Goal: Transaction & Acquisition: Book appointment/travel/reservation

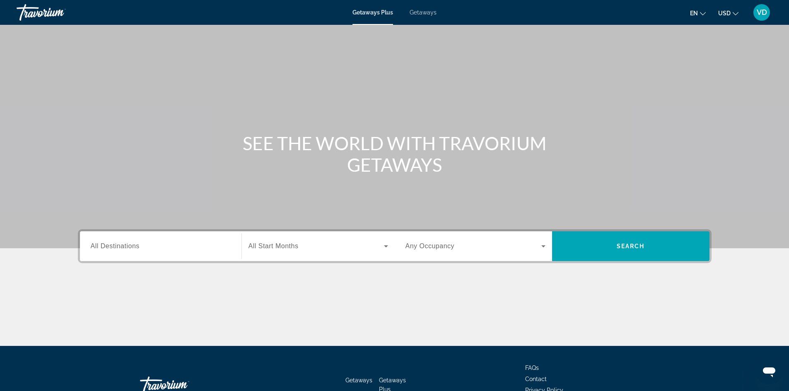
click at [147, 241] on div "Search widget" at bounding box center [161, 247] width 140 height 24
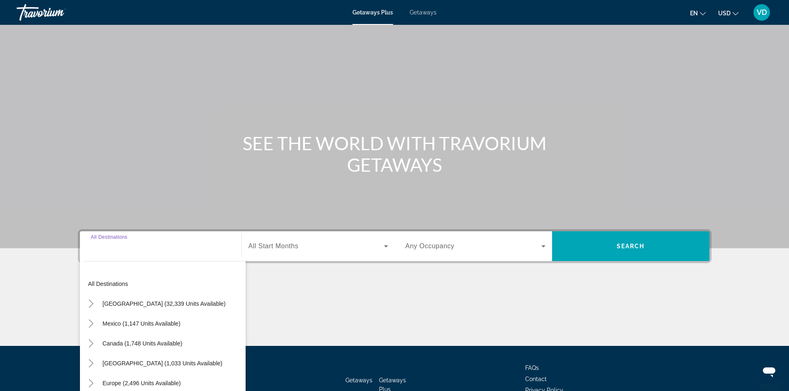
scroll to position [56, 0]
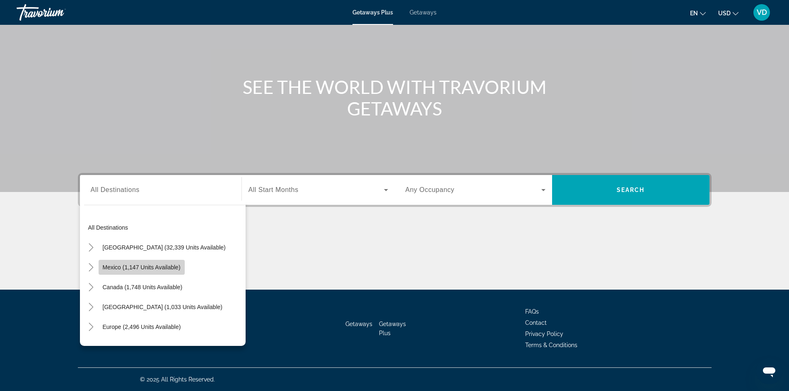
click at [126, 265] on span "Mexico (1,147 units available)" at bounding box center [142, 267] width 78 height 7
type input "**********"
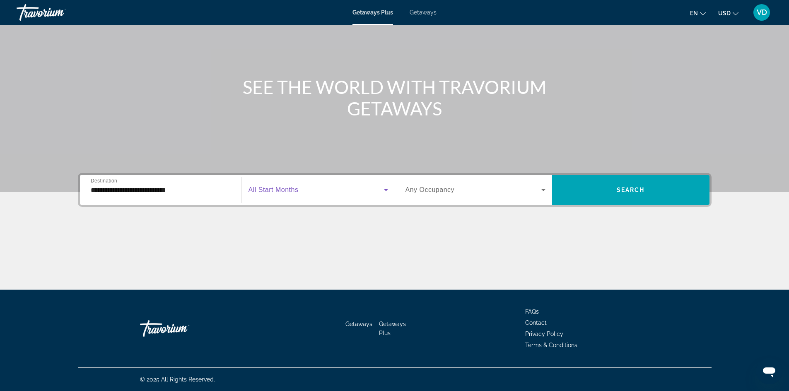
click at [312, 190] on span "Search widget" at bounding box center [316, 190] width 135 height 10
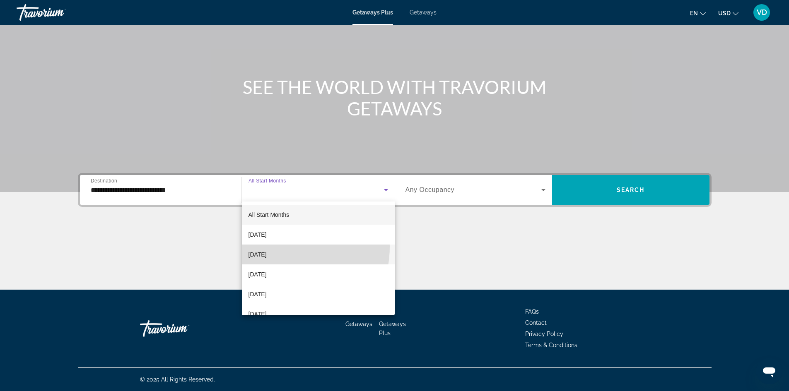
click at [278, 247] on mat-option "October 2025" at bounding box center [318, 255] width 153 height 20
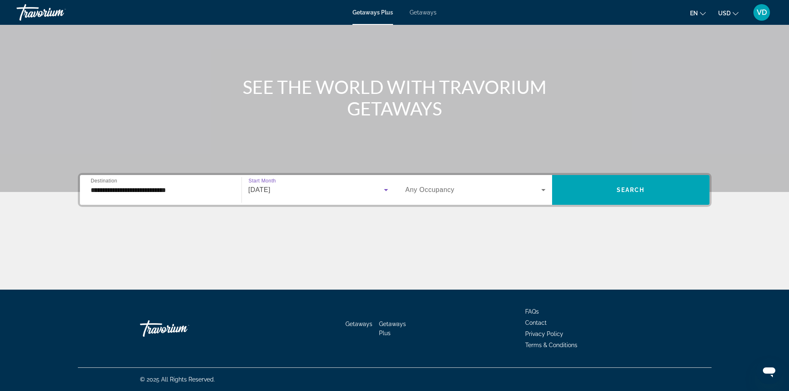
click at [536, 193] on span "Search widget" at bounding box center [473, 190] width 136 height 10
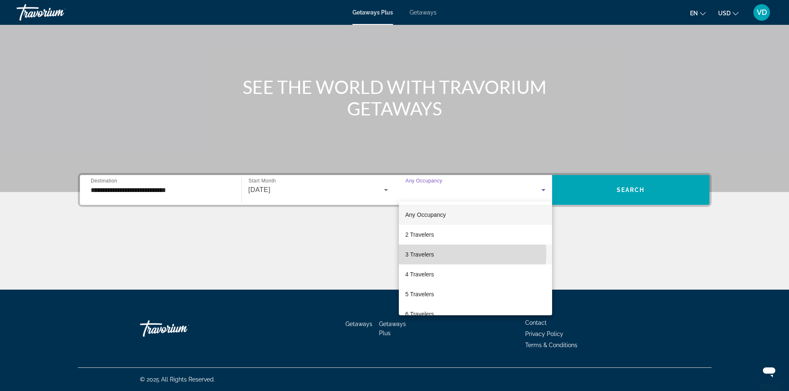
click at [459, 254] on mat-option "3 Travelers" at bounding box center [475, 255] width 153 height 20
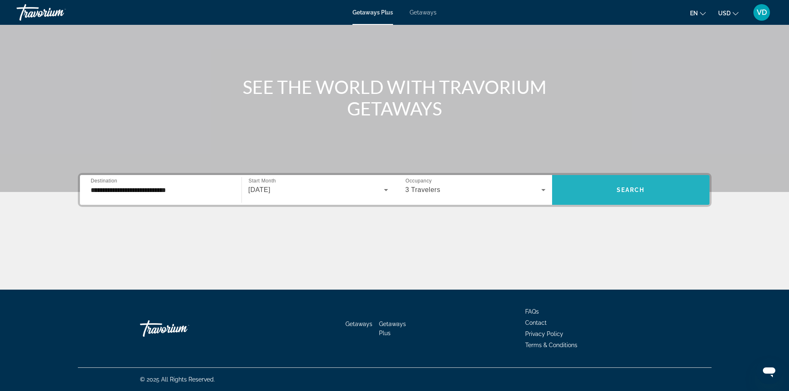
click at [603, 195] on span "Search widget" at bounding box center [630, 190] width 157 height 20
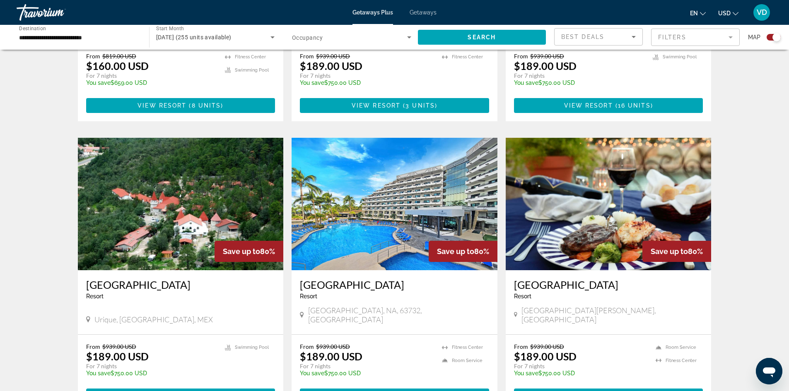
scroll to position [1127, 0]
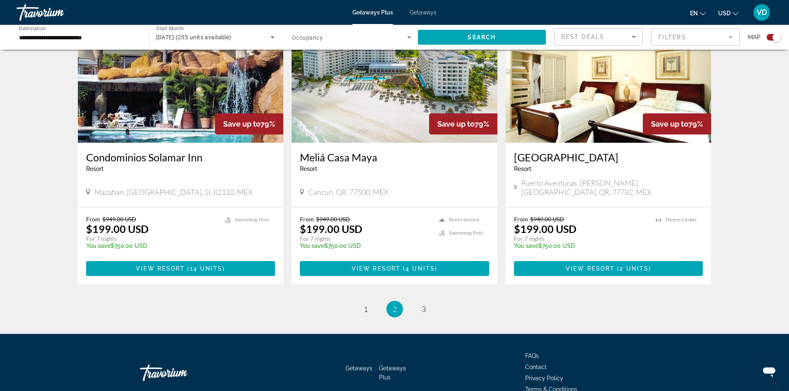
scroll to position [1230, 0]
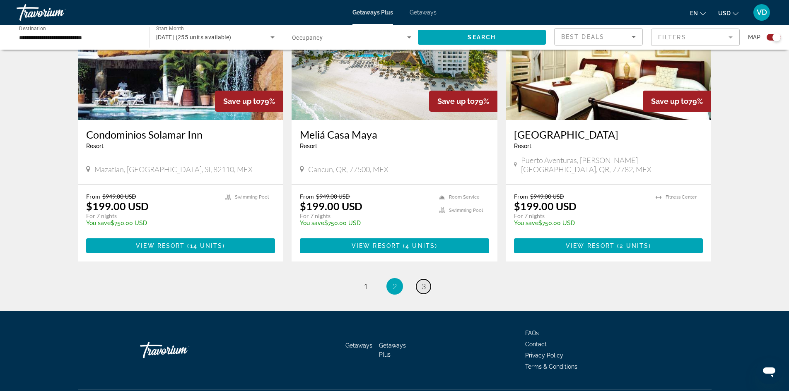
click at [424, 282] on span "3" at bounding box center [424, 286] width 4 height 9
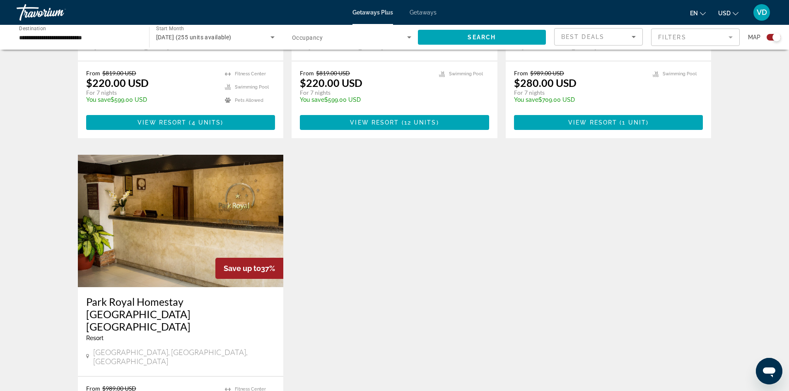
scroll to position [779, 0]
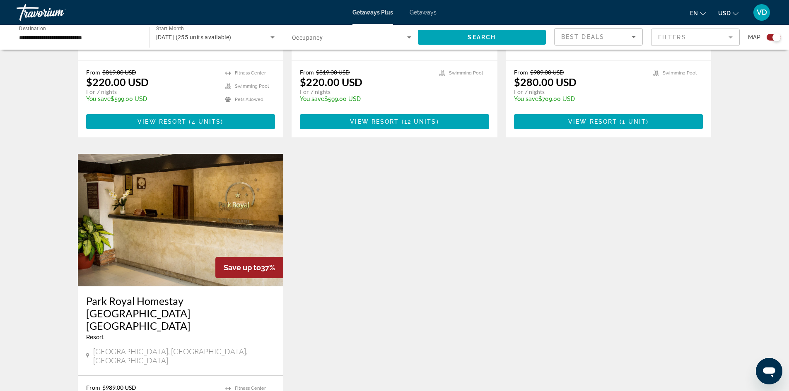
click at [661, 36] on mat-form-field "Filters" at bounding box center [695, 37] width 89 height 17
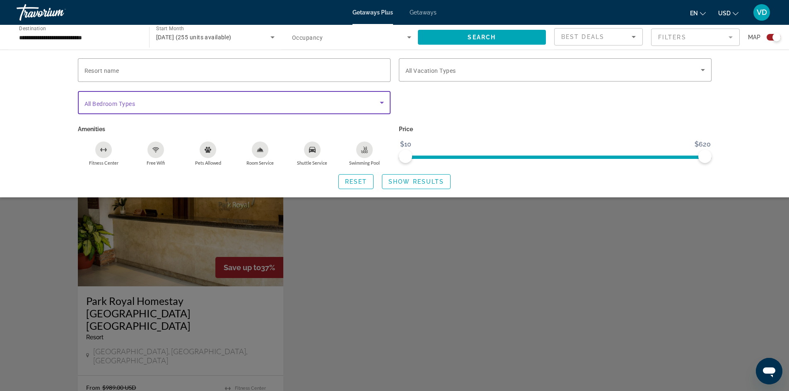
click at [256, 101] on span "Search widget" at bounding box center [231, 103] width 295 height 10
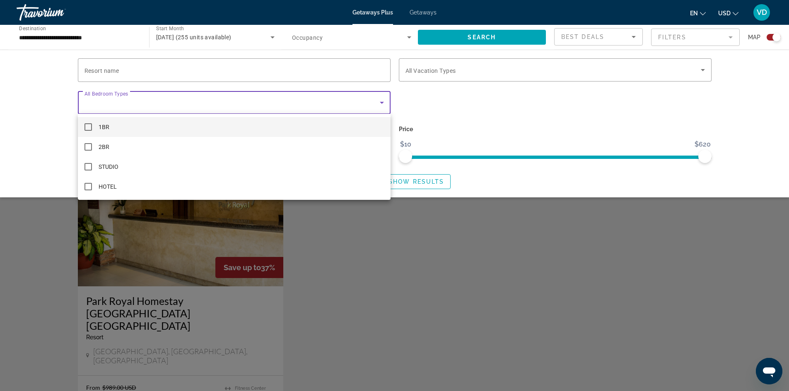
click at [256, 101] on div at bounding box center [394, 195] width 789 height 391
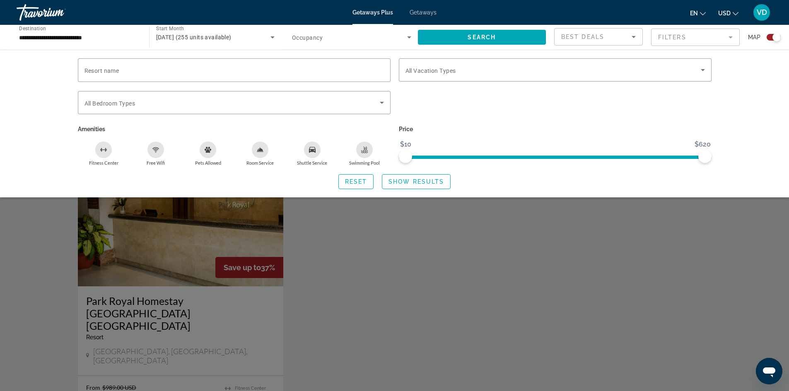
click at [431, 227] on div "Search widget" at bounding box center [394, 257] width 789 height 267
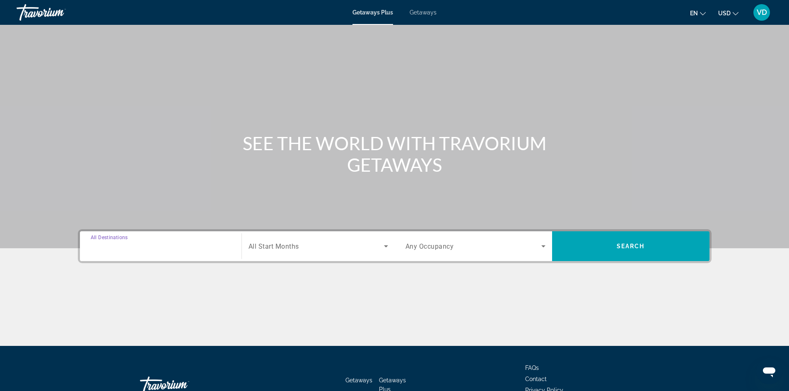
click at [129, 251] on input "Destination All Destinations" at bounding box center [161, 247] width 140 height 10
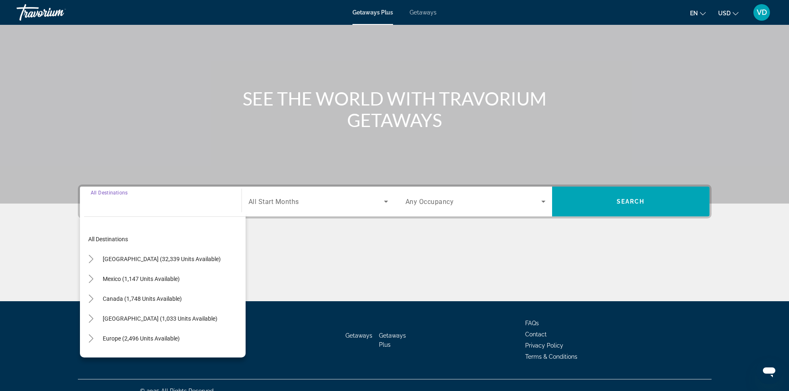
scroll to position [56, 0]
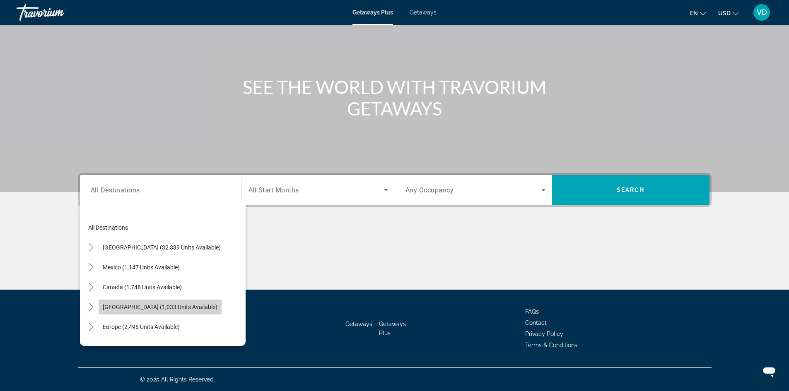
click at [150, 314] on span "Search widget" at bounding box center [160, 307] width 123 height 20
type input "**********"
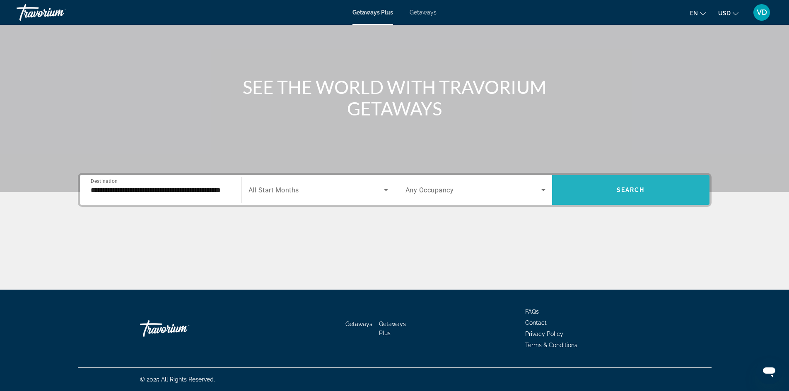
click at [627, 188] on span "Search" at bounding box center [631, 190] width 28 height 7
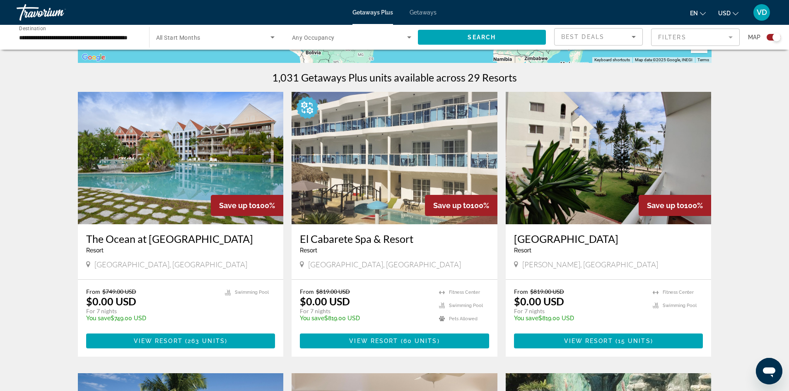
scroll to position [265, 0]
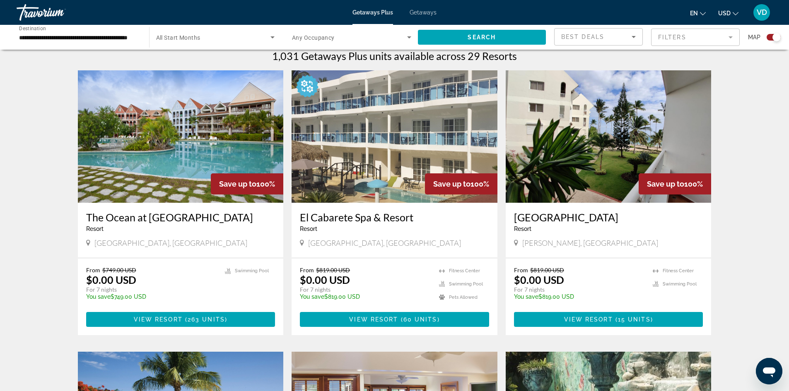
click at [392, 134] on img "Main content" at bounding box center [395, 136] width 206 height 133
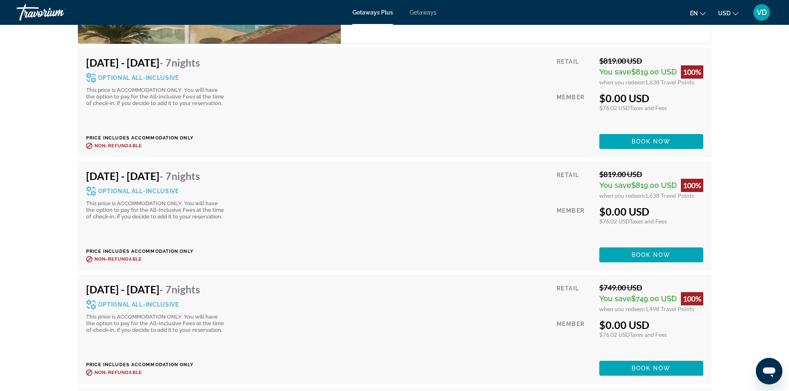
scroll to position [1777, 0]
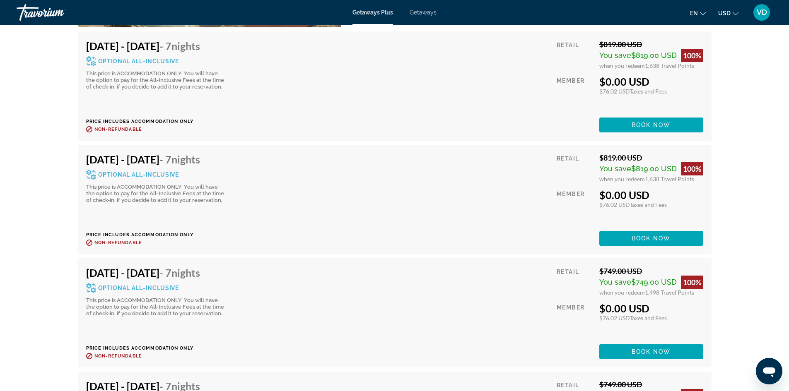
click at [128, 172] on span "Optional All-Inclusive" at bounding box center [138, 175] width 81 height 6
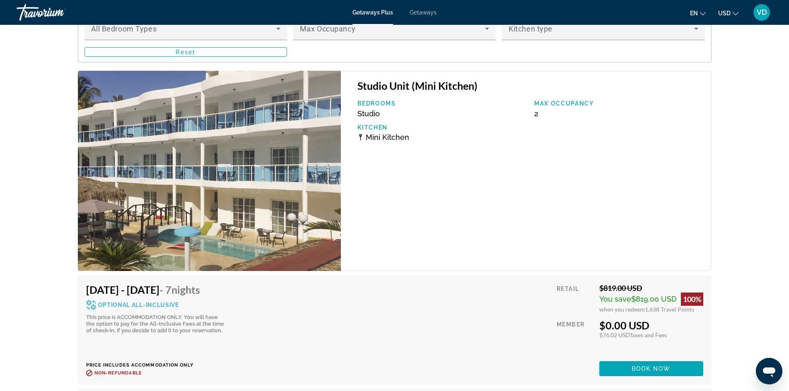
scroll to position [1496, 0]
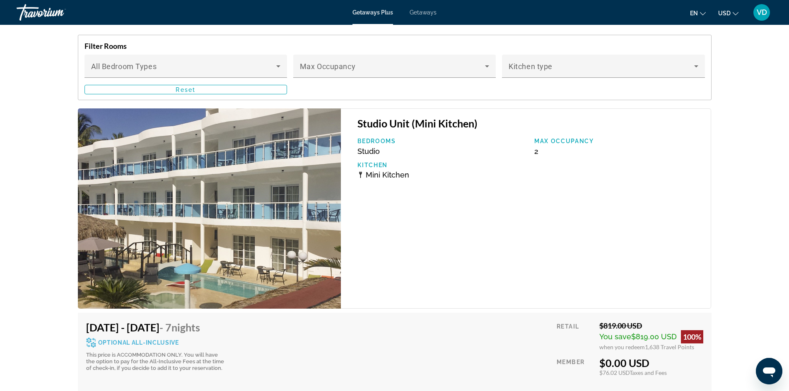
click at [382, 171] on span "Mini Kitchen" at bounding box center [387, 175] width 43 height 9
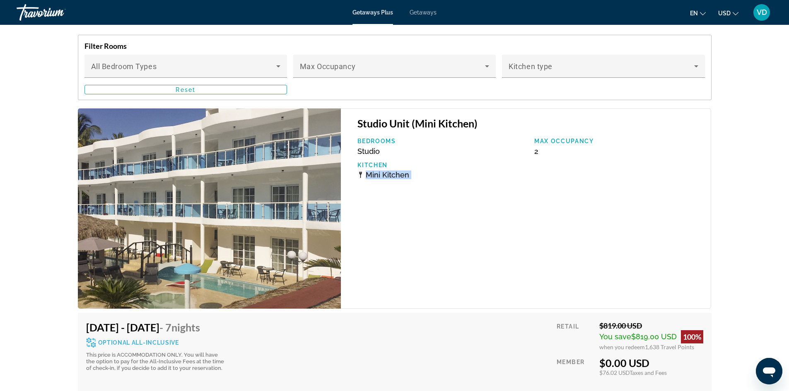
click at [382, 171] on span "Mini Kitchen" at bounding box center [387, 175] width 43 height 9
click at [433, 184] on div "Studio Unit (Mini Kitchen) Bedrooms Studio Max Occupancy 2 Kitchen Mini Kitchen" at bounding box center [526, 209] width 370 height 200
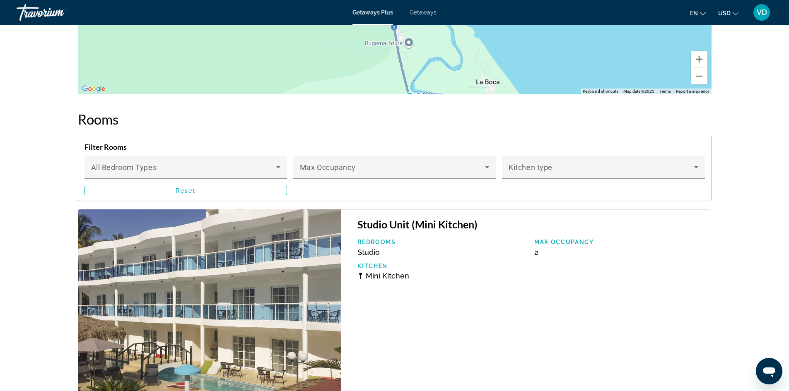
scroll to position [1380, 0]
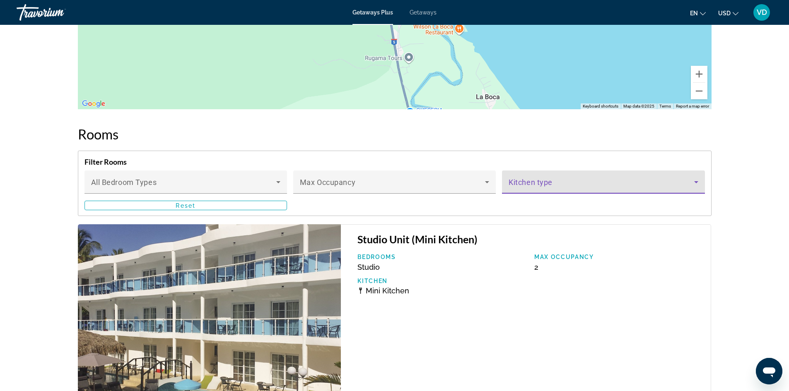
click at [585, 181] on span "Main content" at bounding box center [601, 186] width 185 height 10
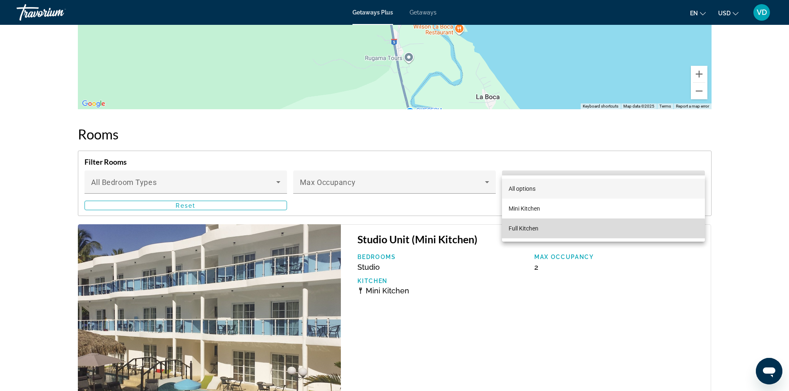
click at [530, 233] on span "Full Kitchen" at bounding box center [524, 229] width 30 height 10
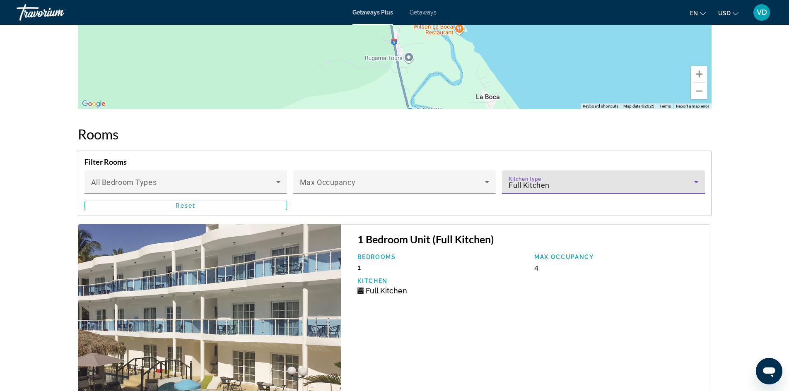
scroll to position [1722, 0]
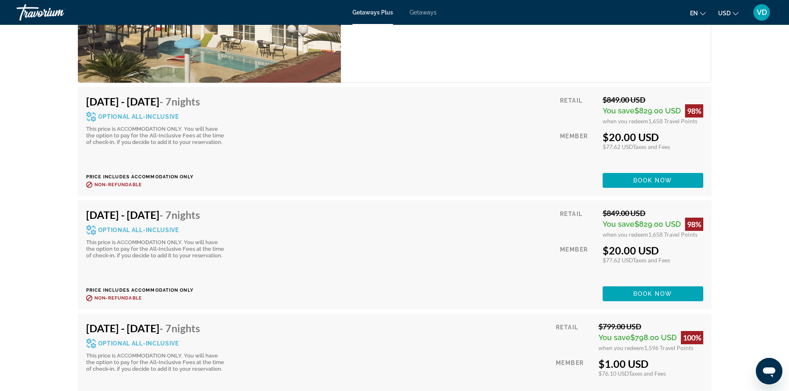
click at [745, 82] on div "prev next Cabarete Puerto Plata, Dominican Republic El Cabarete Spa & Resort Ad…" at bounding box center [394, 168] width 789 height 3730
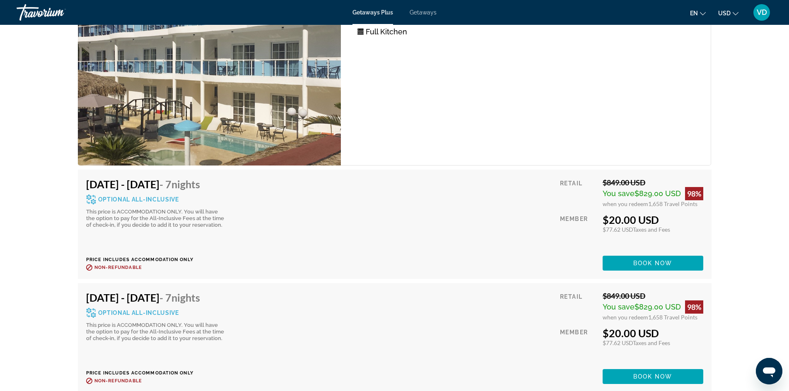
scroll to position [1622, 0]
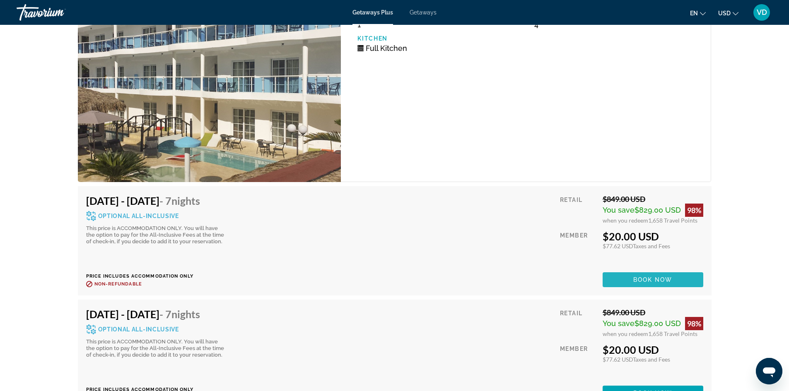
click at [649, 270] on span "Main content" at bounding box center [653, 280] width 101 height 20
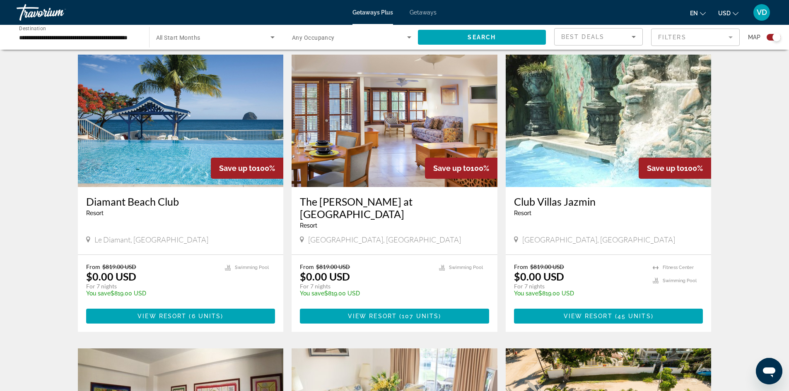
scroll to position [563, 0]
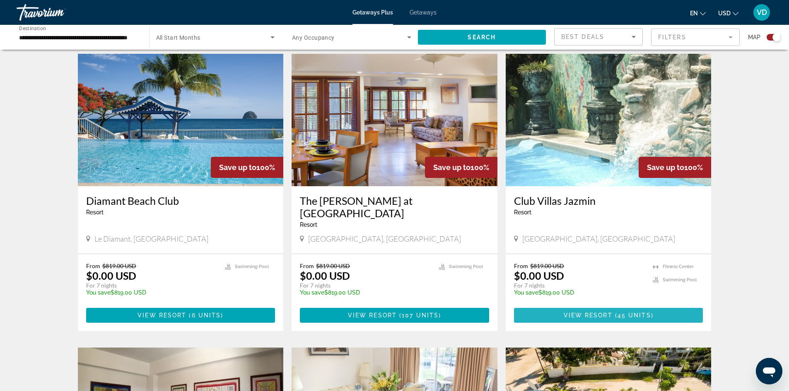
click at [588, 309] on span "Main content" at bounding box center [608, 316] width 189 height 20
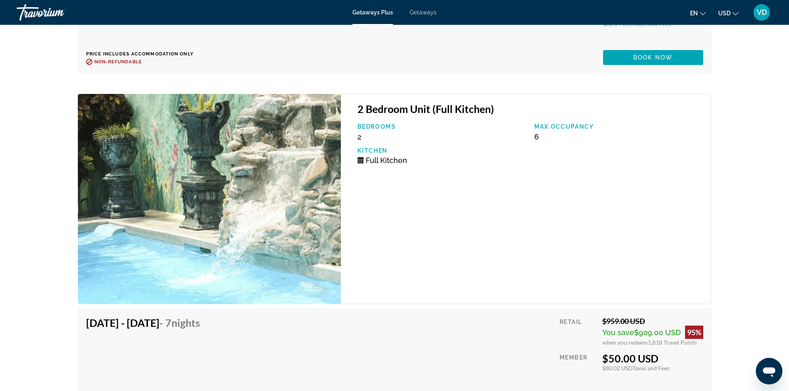
scroll to position [3055, 0]
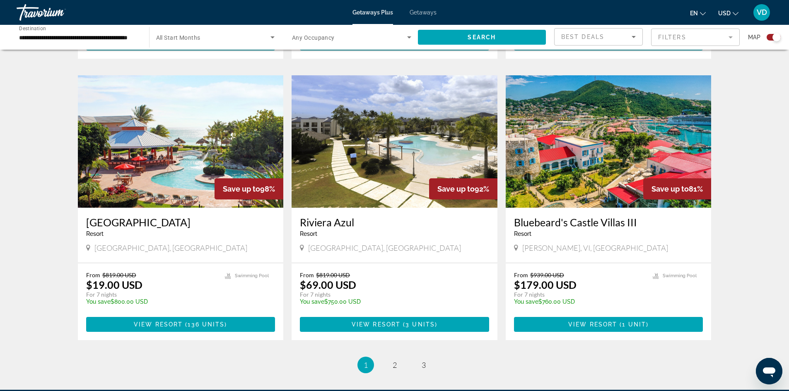
scroll to position [1143, 0]
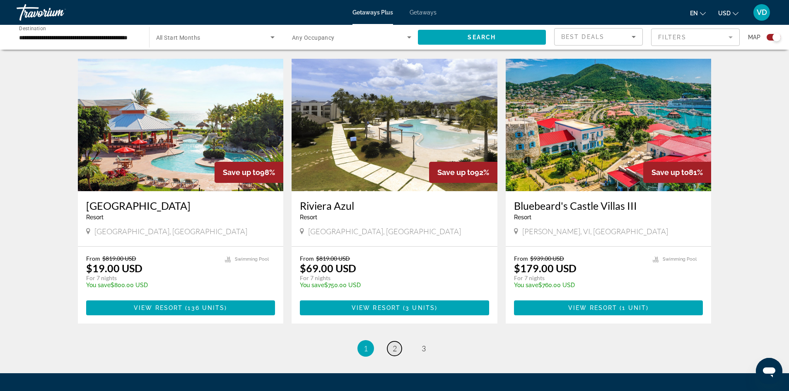
click at [393, 344] on span "2" at bounding box center [395, 348] width 4 height 9
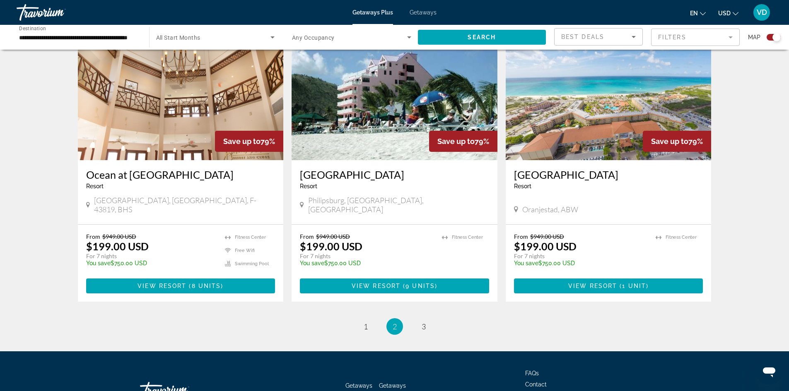
scroll to position [1226, 0]
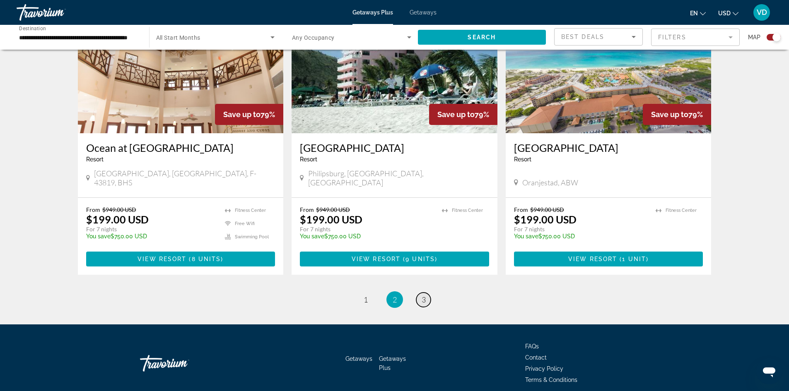
click at [423, 295] on span "3" at bounding box center [424, 299] width 4 height 9
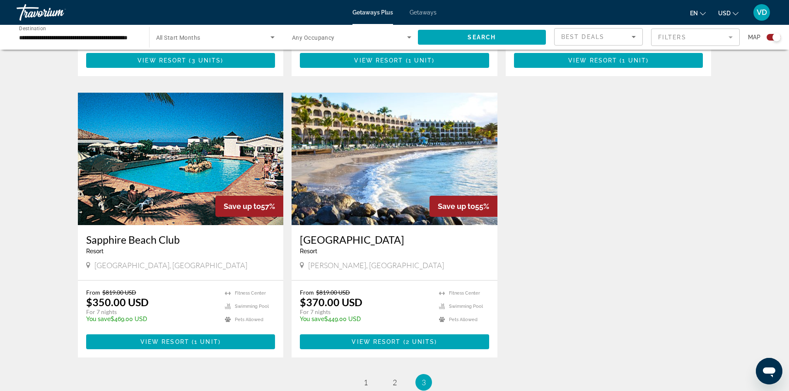
scroll to position [547, 0]
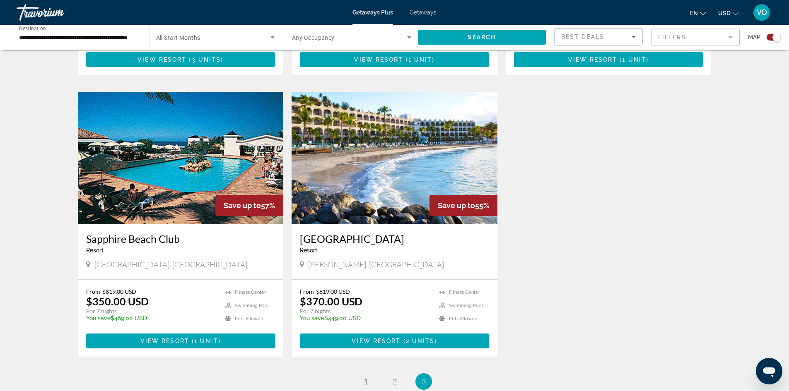
drag, startPoint x: 417, startPoint y: 19, endPoint x: 422, endPoint y: 10, distance: 9.9
click at [422, 10] on div "Getaways Plus Getaways en English Español Français Italiano Português русский U…" at bounding box center [394, 13] width 789 height 22
click at [422, 10] on span "Getaways" at bounding box center [423, 12] width 27 height 7
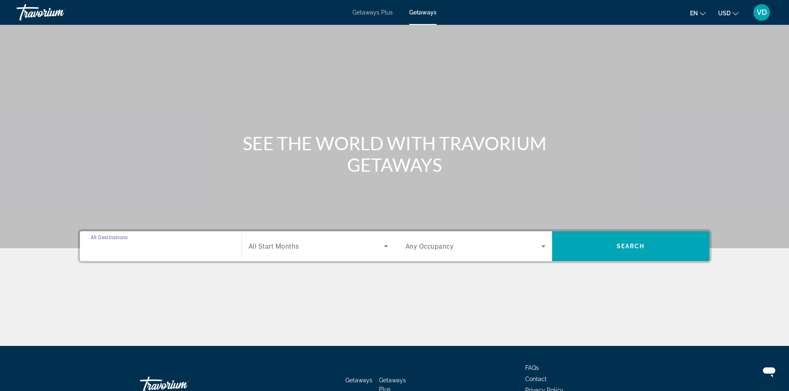
click at [182, 251] on input "Destination All Destinations" at bounding box center [161, 247] width 140 height 10
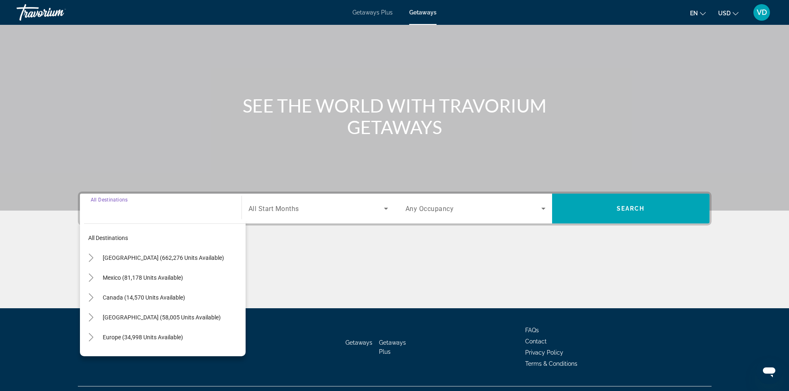
scroll to position [56, 0]
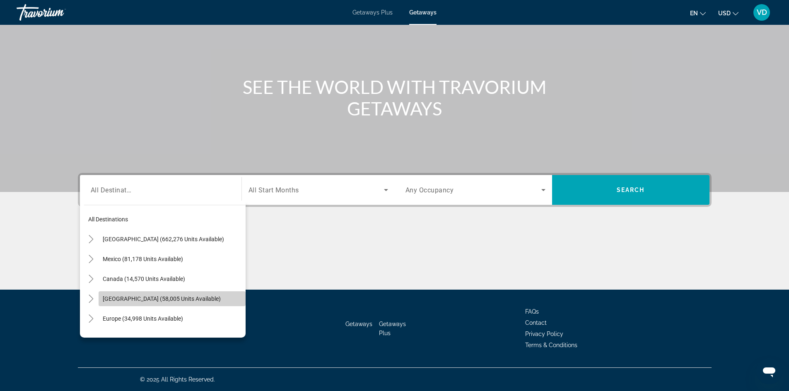
click at [201, 290] on span "Search widget" at bounding box center [172, 299] width 147 height 20
type input "**********"
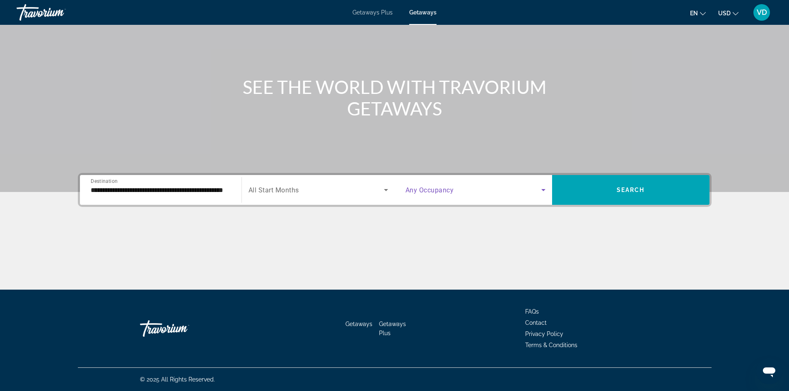
click at [512, 191] on span "Search widget" at bounding box center [473, 190] width 136 height 10
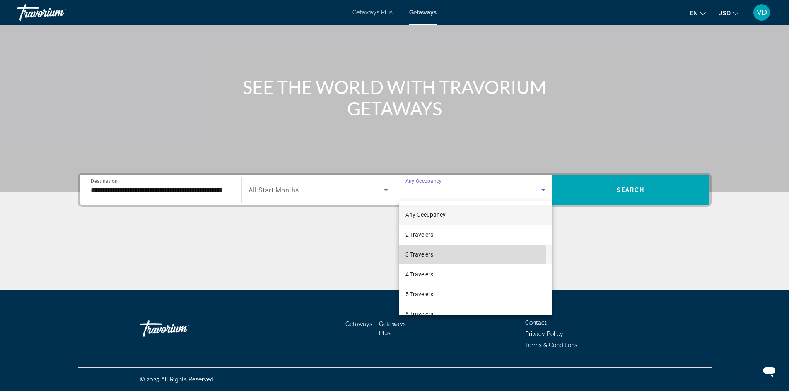
click at [466, 255] on mat-option "3 Travelers" at bounding box center [475, 255] width 153 height 20
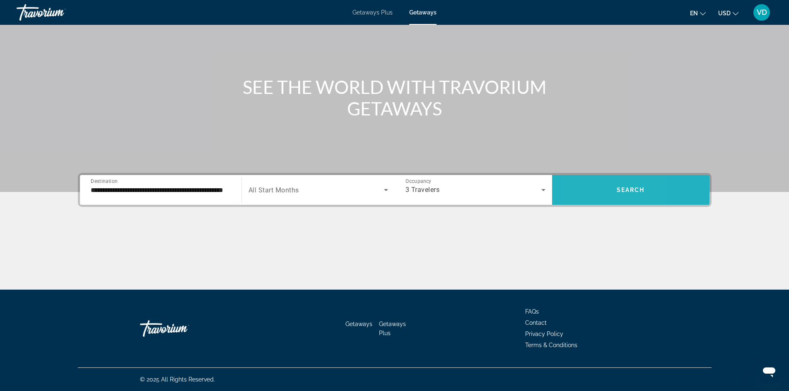
click at [583, 196] on span "Search widget" at bounding box center [630, 190] width 157 height 20
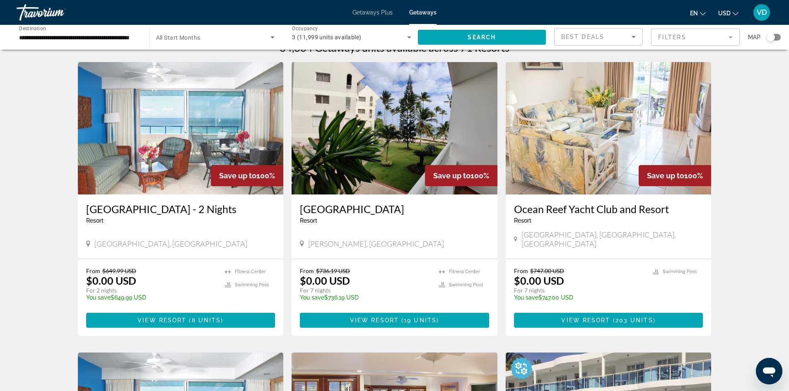
scroll to position [17, 0]
click at [718, 36] on mat-form-field "Filters" at bounding box center [695, 37] width 89 height 17
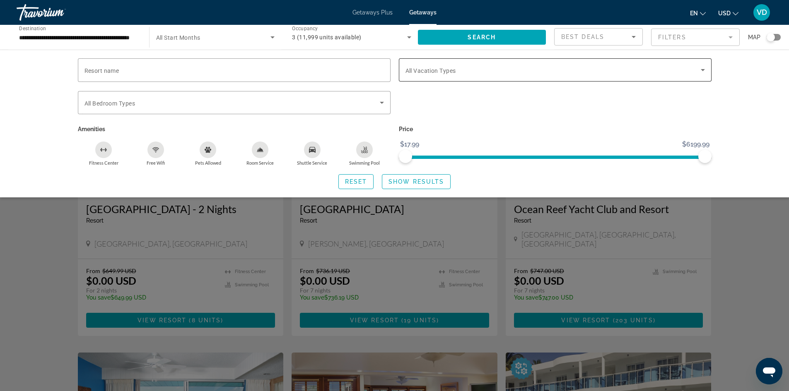
click at [423, 76] on div "Search widget" at bounding box center [554, 69] width 299 height 23
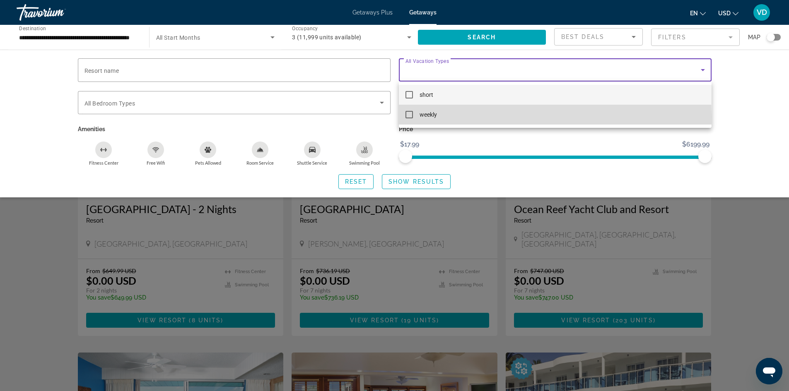
click at [408, 117] on mat-pseudo-checkbox at bounding box center [408, 114] width 7 height 7
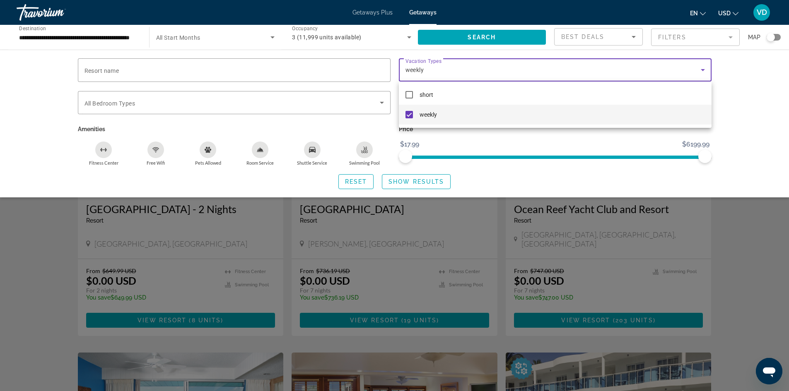
click at [753, 254] on div at bounding box center [394, 195] width 789 height 391
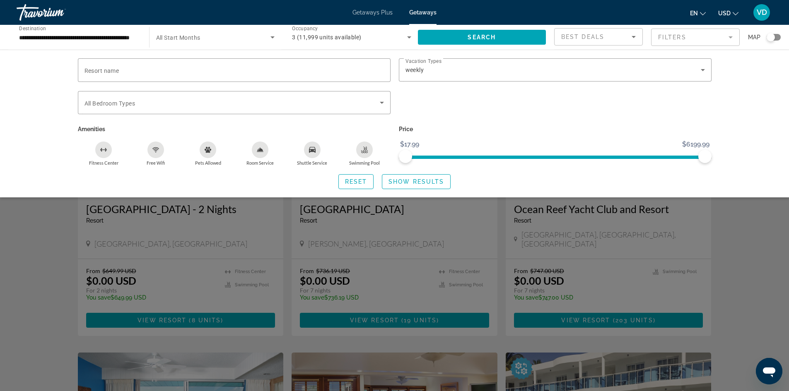
click at [753, 254] on div "Search widget" at bounding box center [394, 257] width 789 height 267
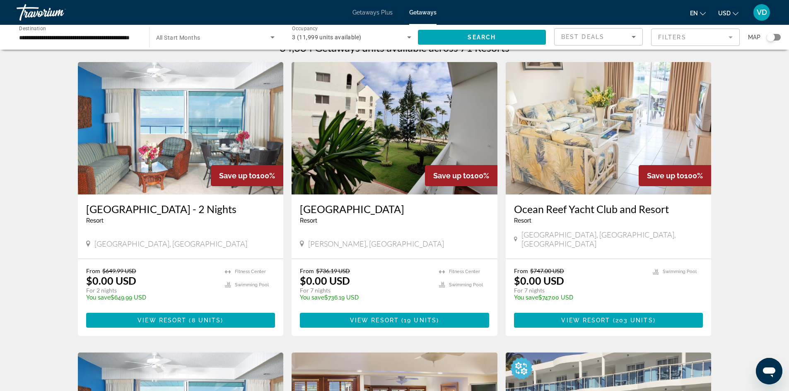
click at [670, 36] on mat-form-field "Filters" at bounding box center [695, 37] width 89 height 17
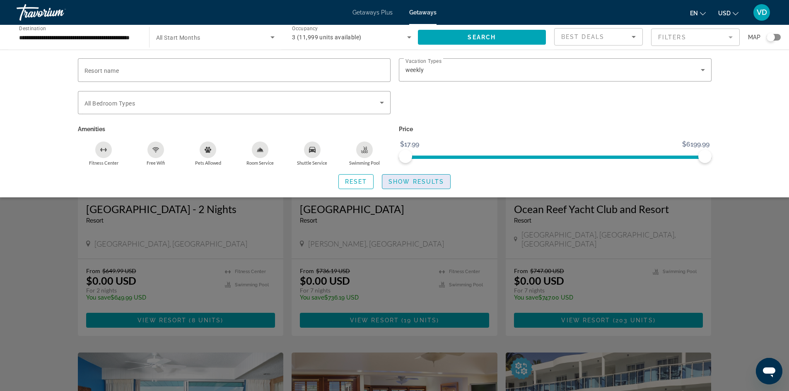
click at [407, 182] on span "Show Results" at bounding box center [417, 182] width 56 height 7
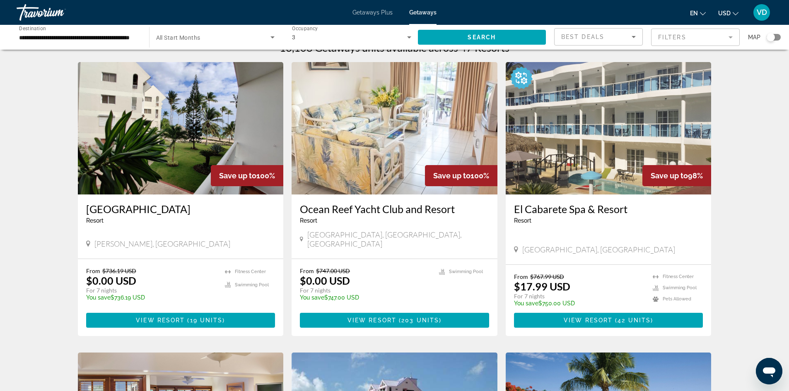
scroll to position [33, 0]
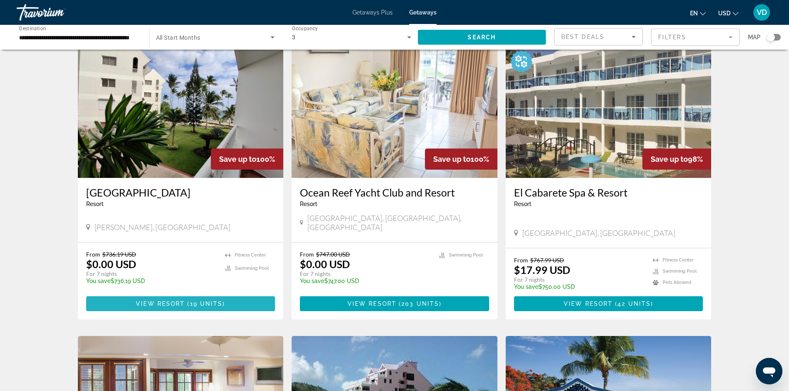
click at [149, 301] on span "View Resort" at bounding box center [160, 304] width 49 height 7
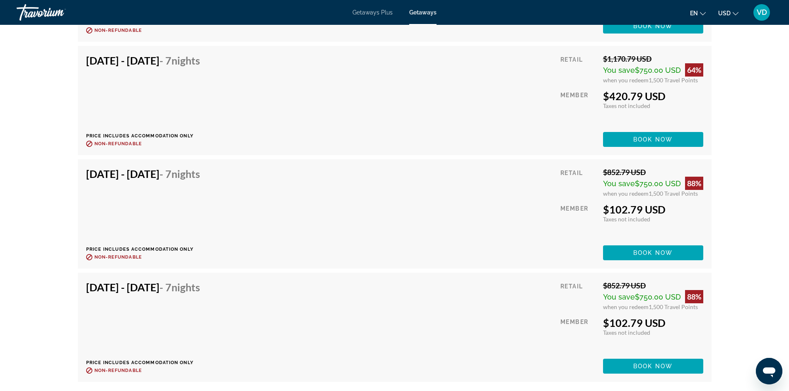
scroll to position [2104, 0]
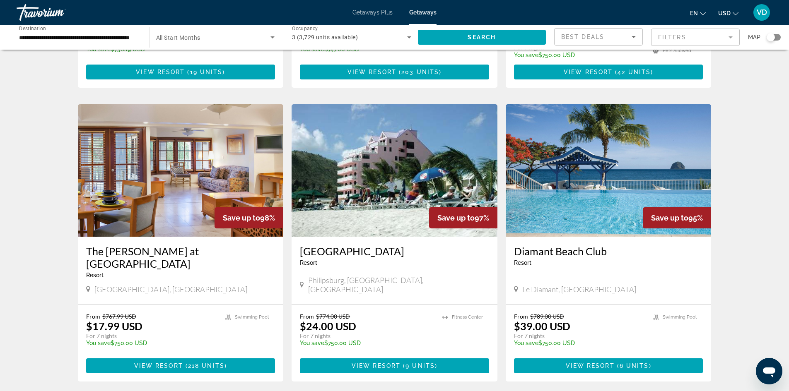
scroll to position [282, 0]
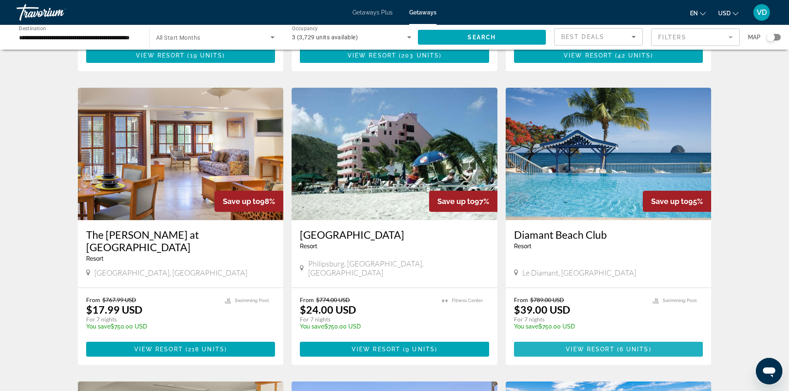
click at [613, 340] on span "Main content" at bounding box center [608, 350] width 189 height 20
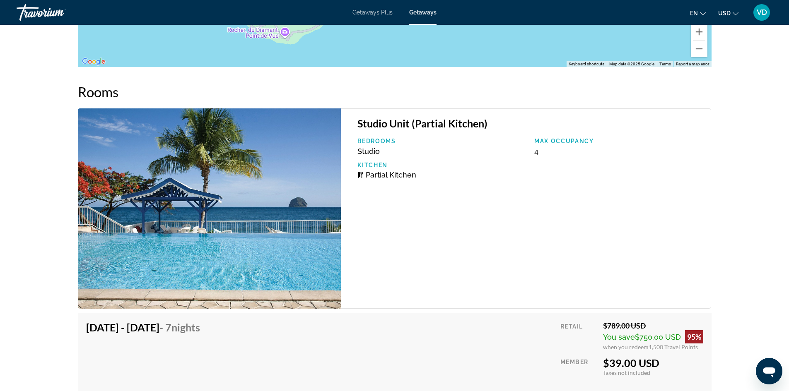
scroll to position [1166, 0]
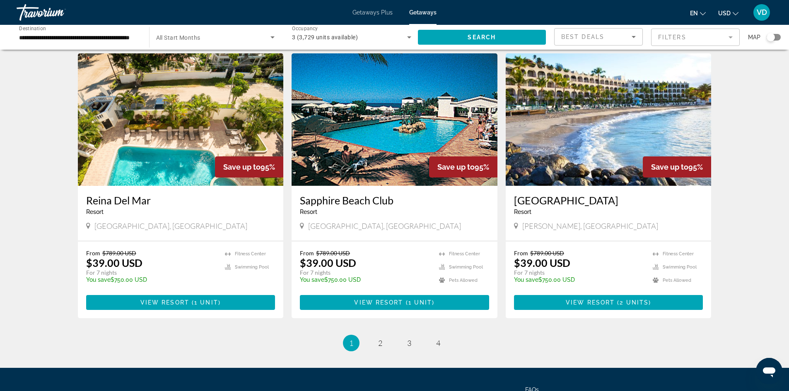
scroll to position [895, 0]
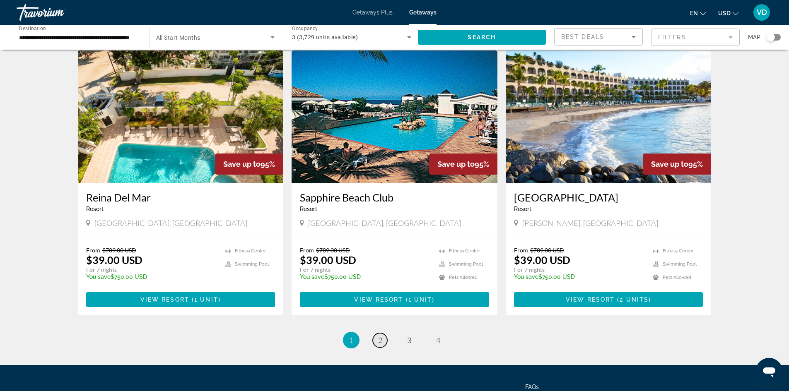
click at [379, 336] on span "2" at bounding box center [380, 340] width 4 height 9
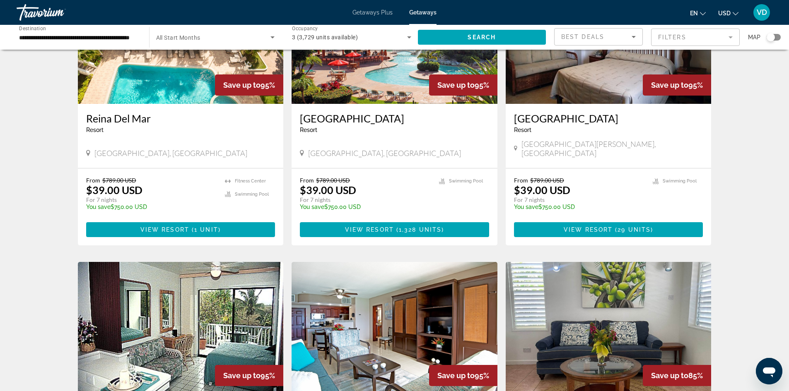
scroll to position [17, 0]
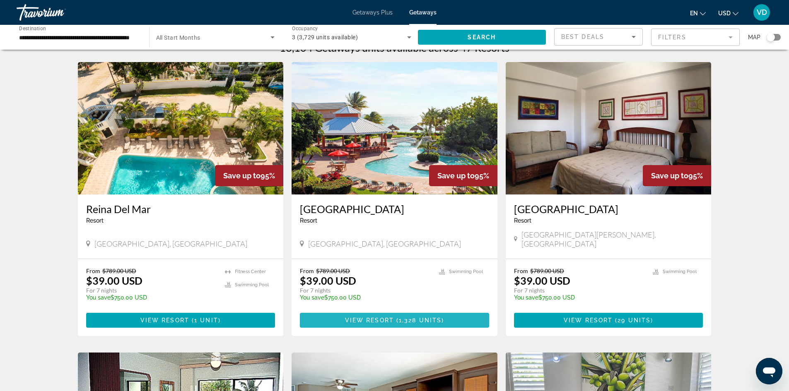
click at [370, 317] on span "View Resort" at bounding box center [369, 320] width 49 height 7
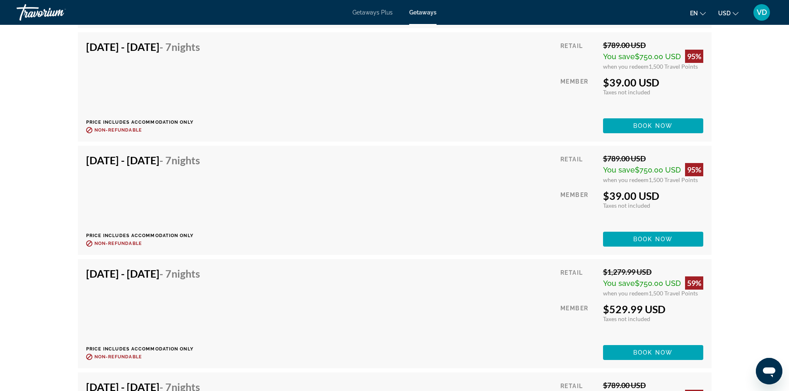
scroll to position [1839, 0]
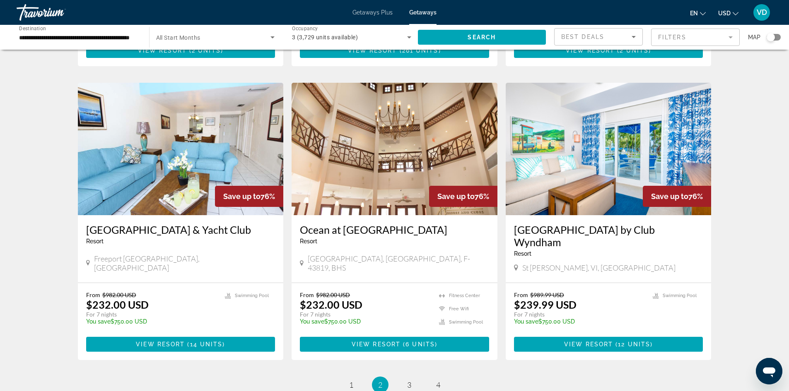
scroll to position [973, 0]
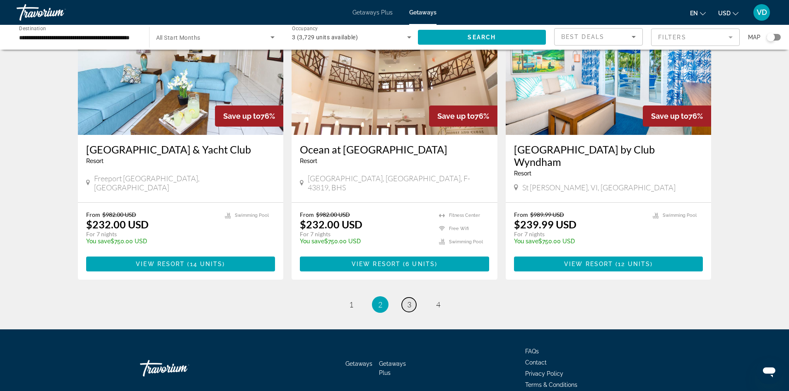
click at [407, 300] on span "3" at bounding box center [409, 304] width 4 height 9
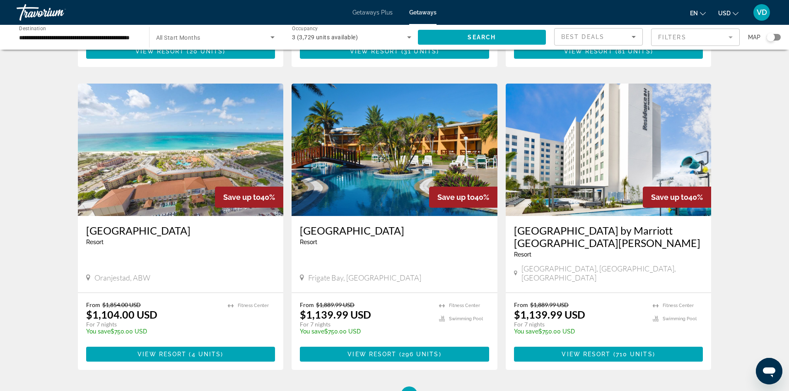
scroll to position [961, 0]
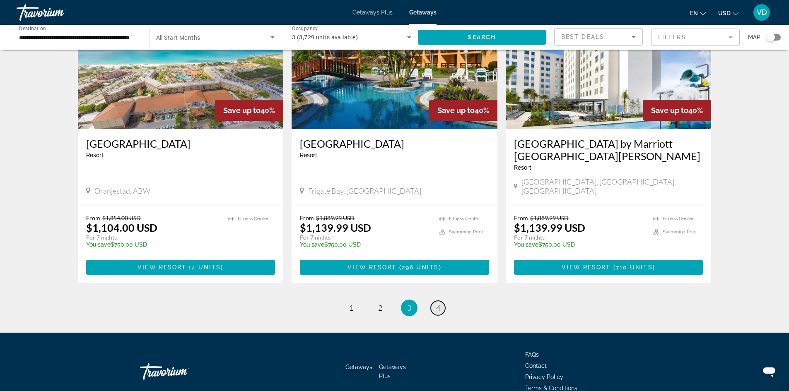
click at [434, 301] on link "page 4" at bounding box center [438, 308] width 14 height 14
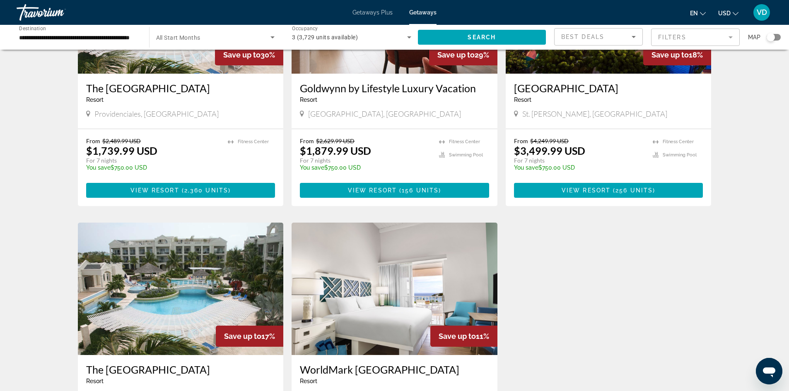
scroll to position [746, 0]
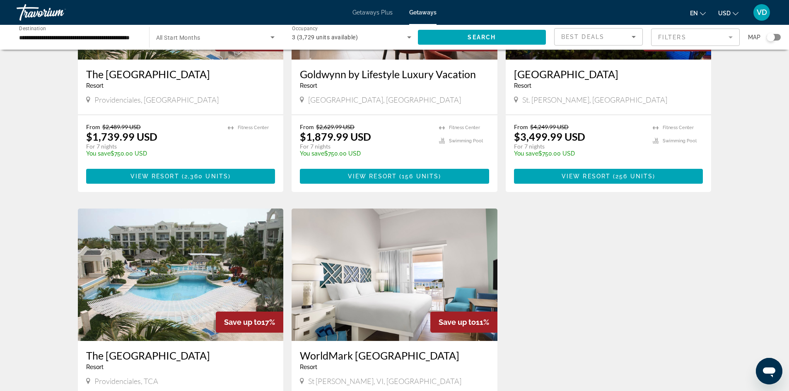
click at [97, 43] on div "**********" at bounding box center [78, 38] width 119 height 24
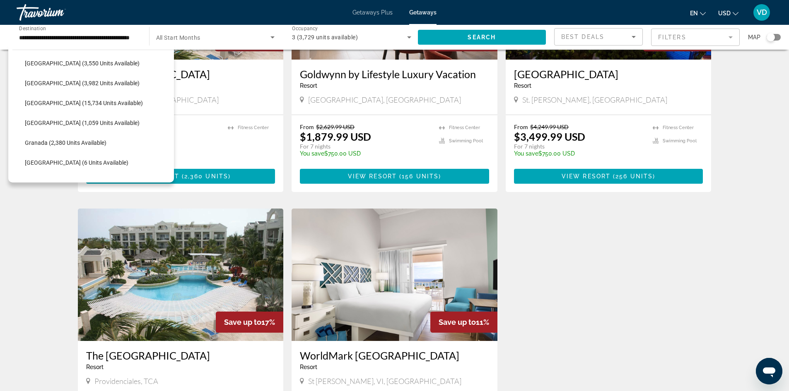
scroll to position [0, 0]
click at [26, 83] on mat-icon "Toggle United States (662,276 units available)" at bounding box center [19, 84] width 14 height 14
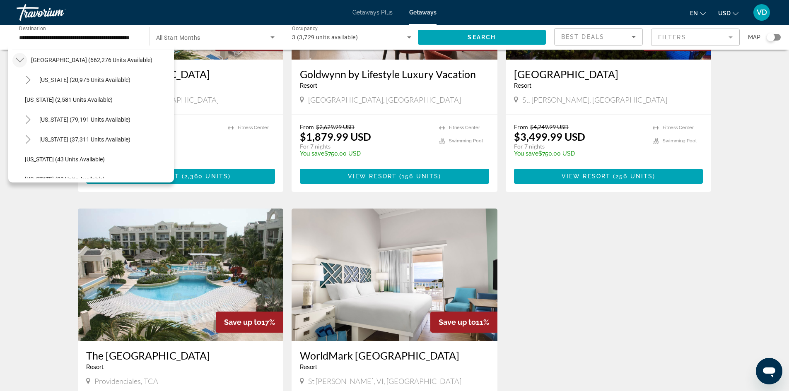
scroll to position [136, 0]
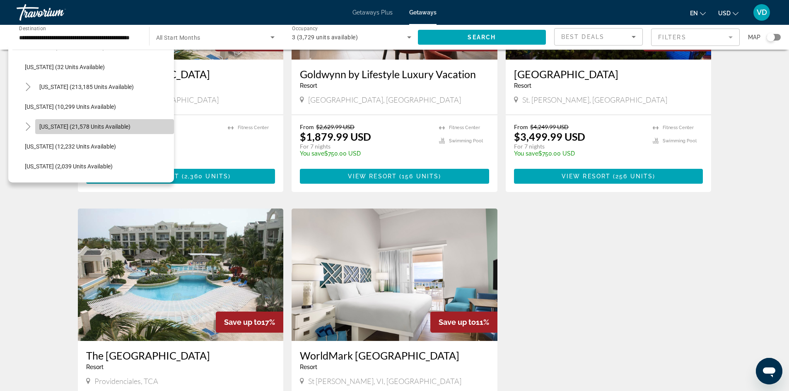
click at [113, 132] on span "Search widget" at bounding box center [104, 127] width 139 height 20
type input "**********"
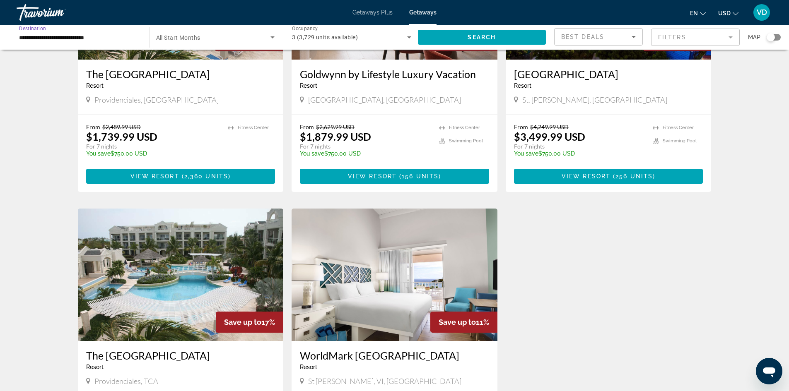
scroll to position [0, 0]
click at [505, 36] on span "Search widget" at bounding box center [482, 37] width 128 height 20
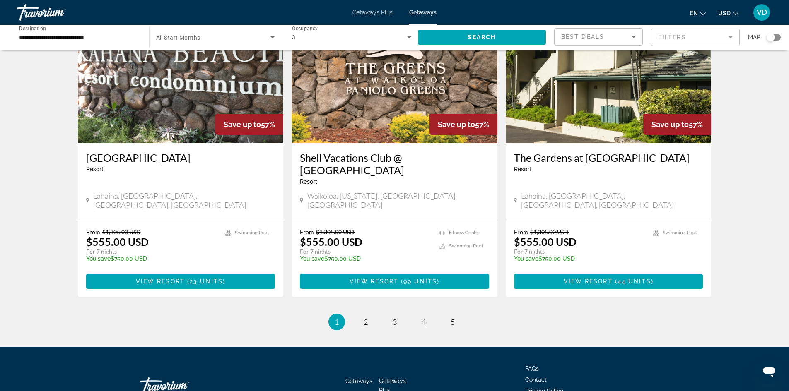
scroll to position [961, 0]
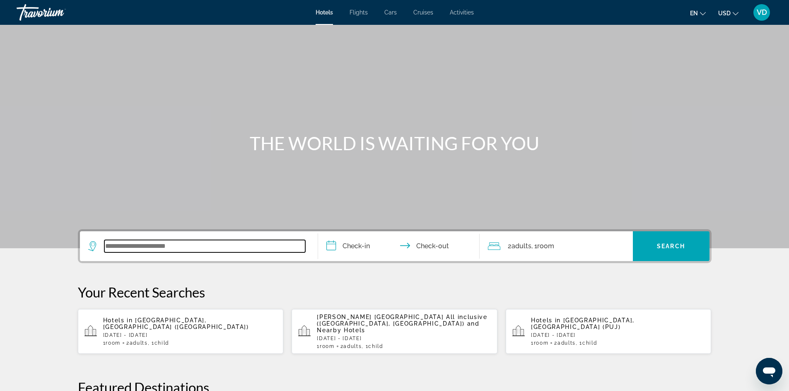
click at [207, 243] on input "Search widget" at bounding box center [204, 246] width 201 height 12
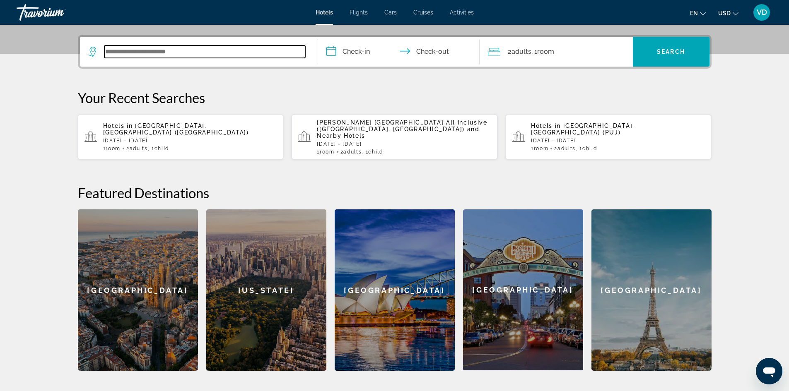
scroll to position [203, 0]
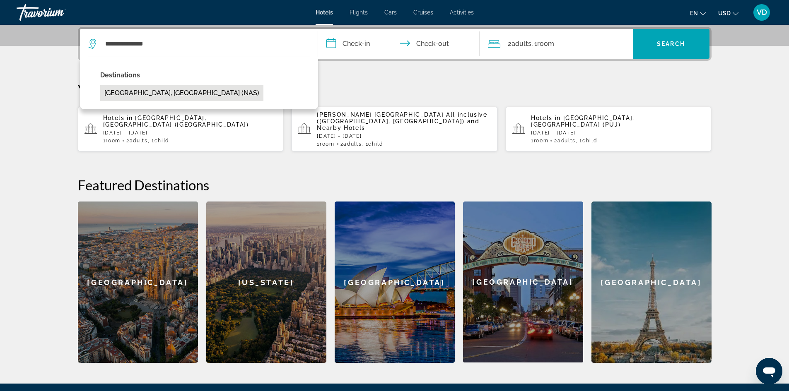
click at [152, 94] on button "[GEOGRAPHIC_DATA], [GEOGRAPHIC_DATA] (NAS)" at bounding box center [181, 93] width 163 height 16
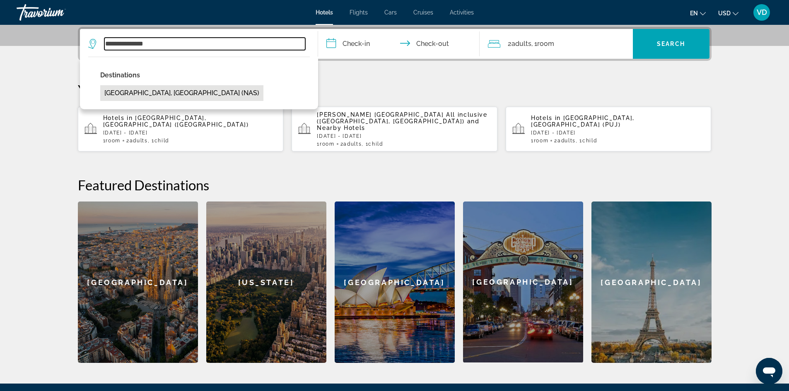
type input "**********"
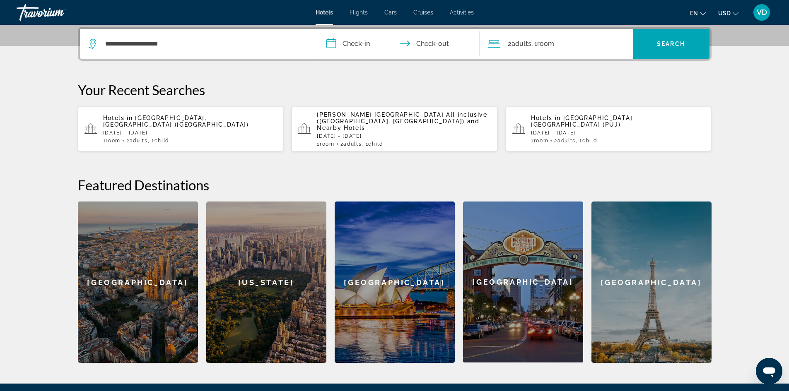
click at [357, 39] on input "**********" at bounding box center [400, 45] width 165 height 32
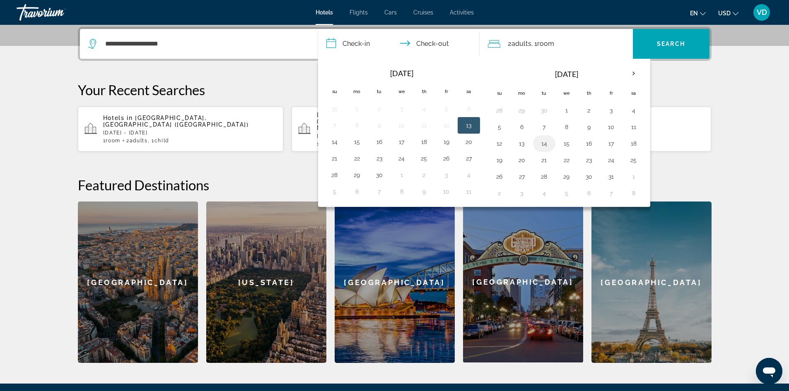
click at [549, 143] on button "14" at bounding box center [544, 144] width 13 height 12
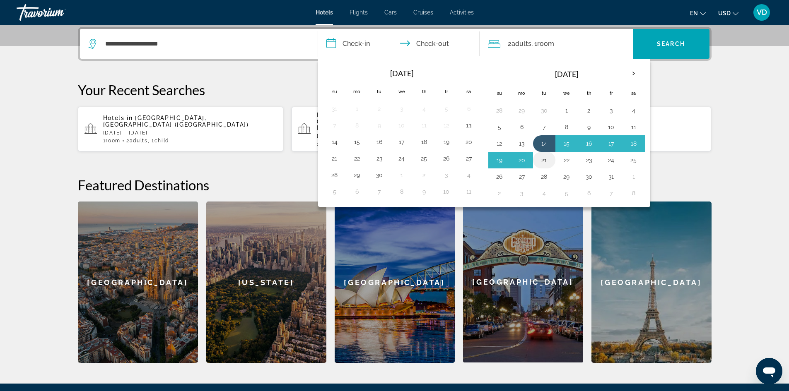
click at [546, 161] on button "21" at bounding box center [544, 160] width 13 height 12
type input "**********"
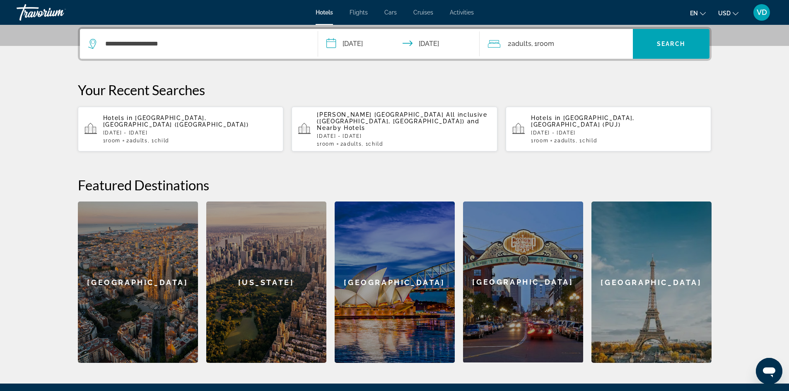
click at [602, 53] on div "2 Adult Adults , 1 Room rooms" at bounding box center [560, 44] width 145 height 30
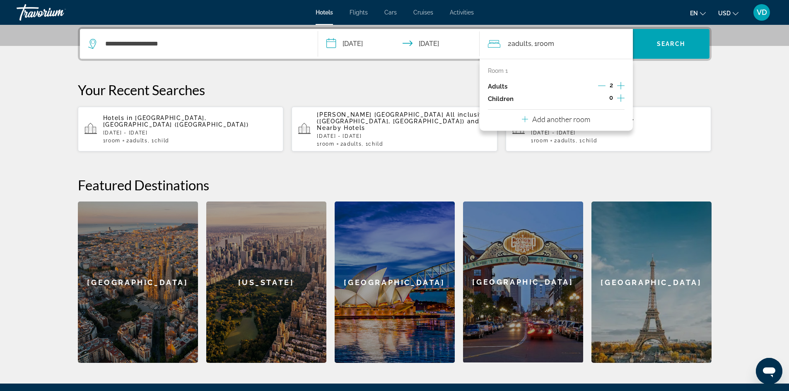
click at [622, 97] on icon "Increment children" at bounding box center [620, 98] width 7 height 10
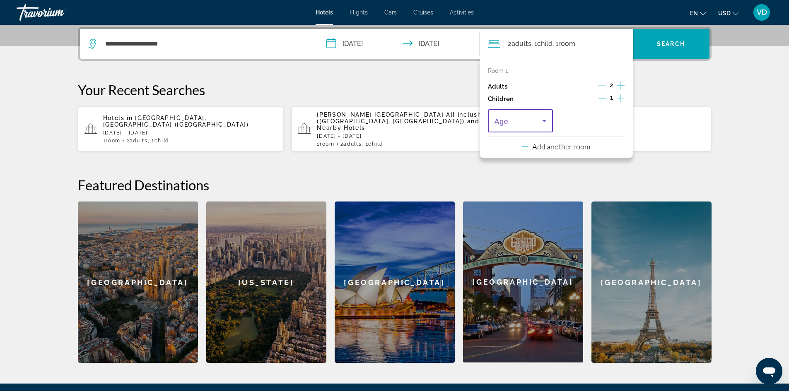
click at [533, 117] on span "Travelers: 2 adults, 1 child" at bounding box center [519, 121] width 48 height 10
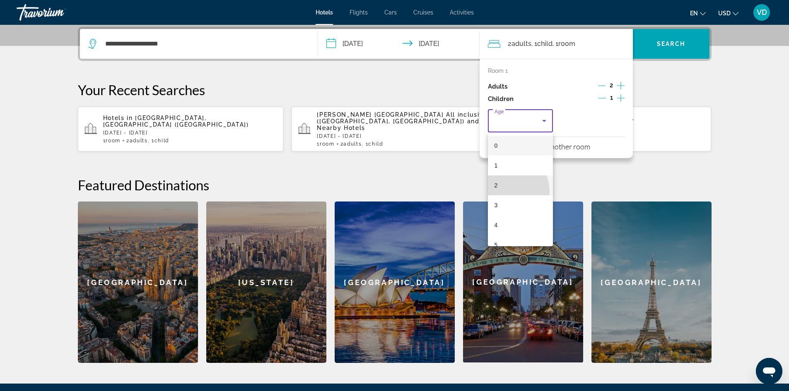
click at [501, 193] on mat-option "2" at bounding box center [520, 186] width 65 height 20
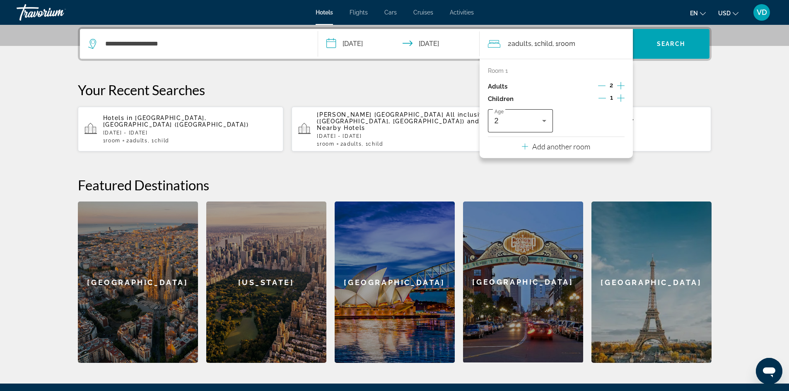
click at [500, 128] on div "2" at bounding box center [521, 120] width 52 height 23
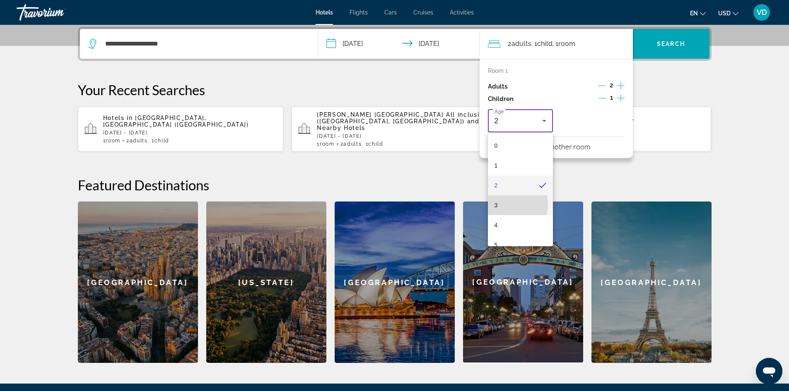
click at [502, 205] on mat-option "3" at bounding box center [520, 205] width 65 height 20
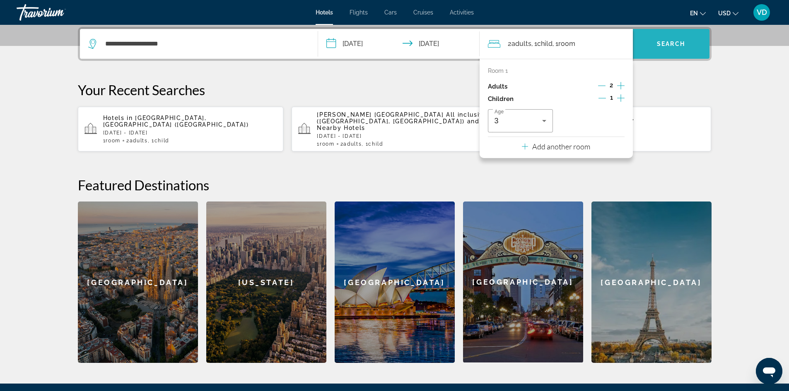
click at [654, 48] on span "Search widget" at bounding box center [671, 44] width 77 height 20
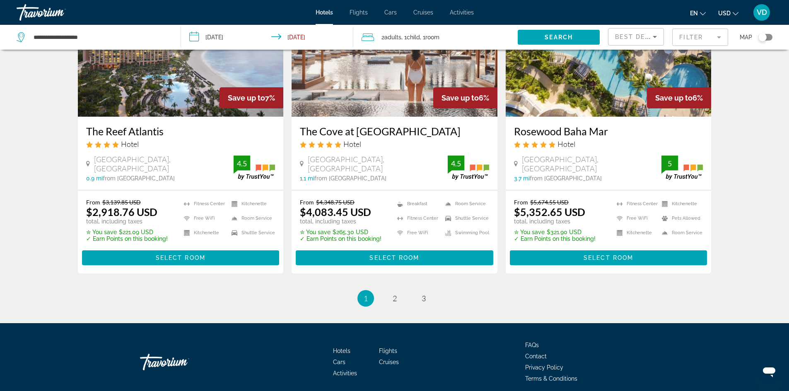
scroll to position [1044, 0]
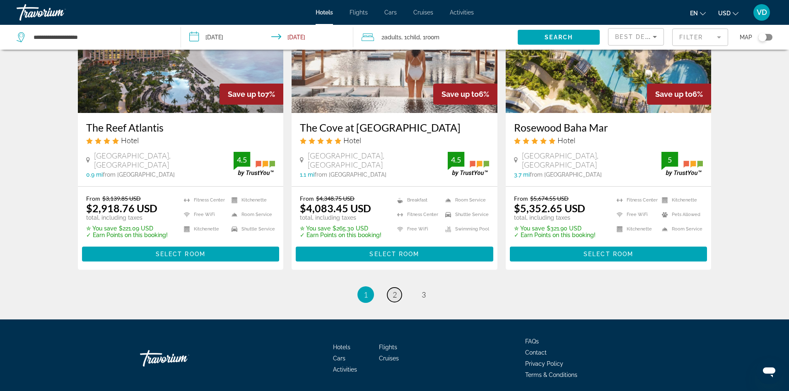
click at [393, 290] on span "2" at bounding box center [395, 294] width 4 height 9
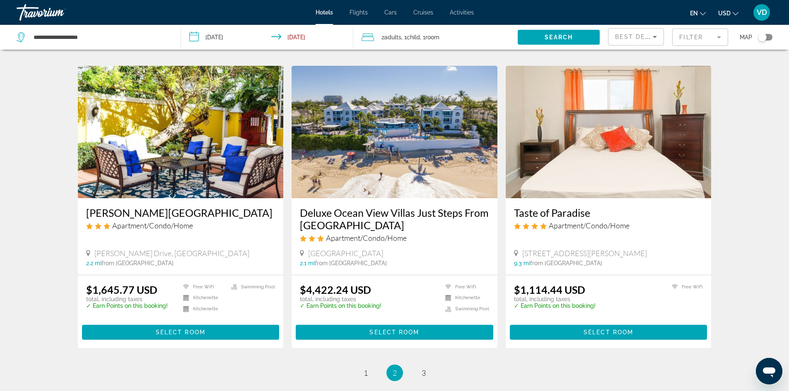
scroll to position [944, 0]
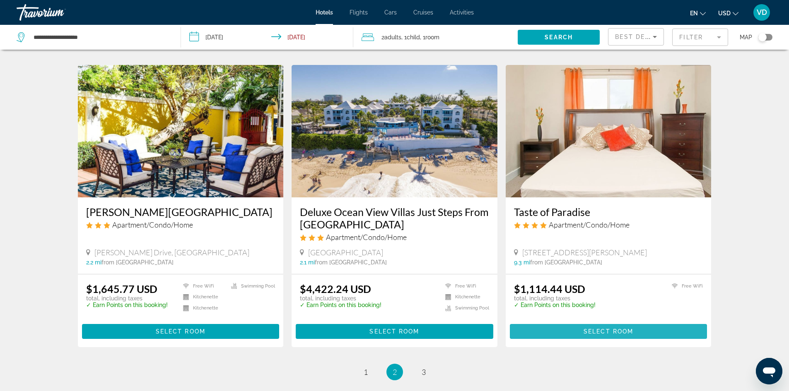
click at [586, 328] on span "Select Room" at bounding box center [609, 331] width 50 height 7
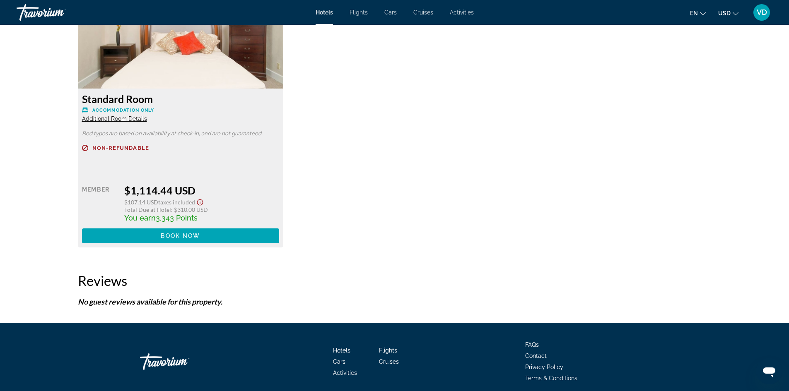
scroll to position [1171, 0]
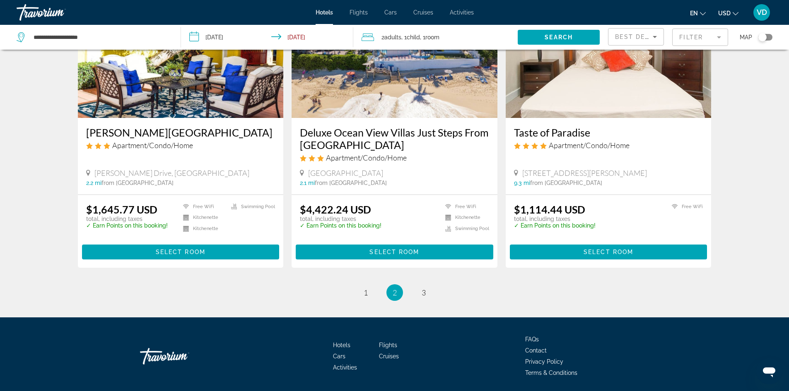
scroll to position [1042, 0]
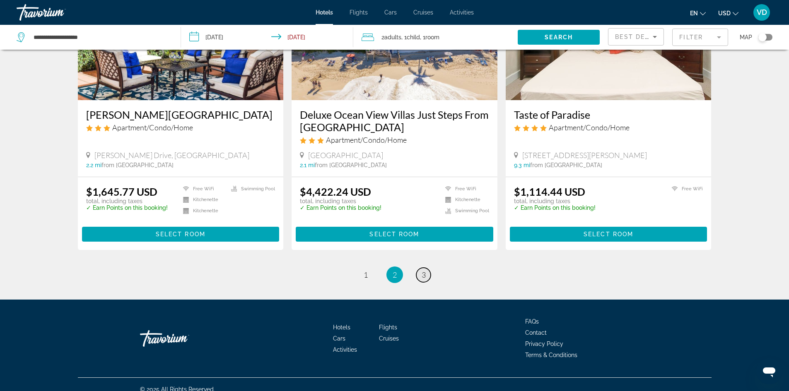
click at [423, 270] on span "3" at bounding box center [424, 274] width 4 height 9
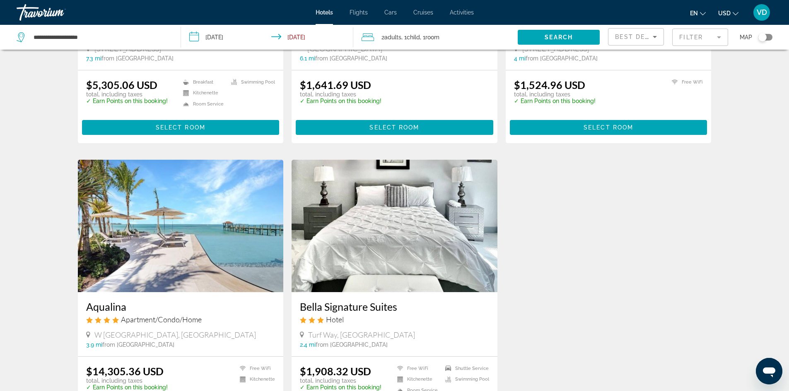
scroll to position [215, 0]
